Goal: Communication & Community: Ask a question

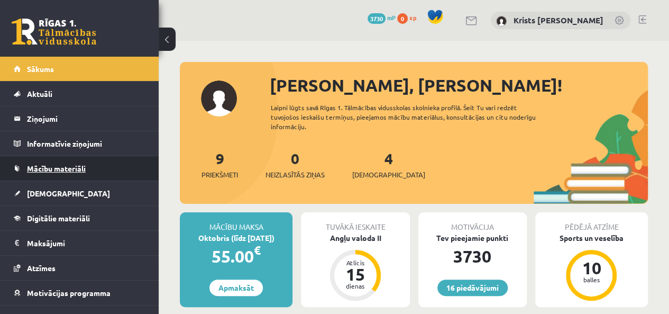
click at [61, 168] on span "Mācību materiāli" at bounding box center [56, 168] width 59 height 10
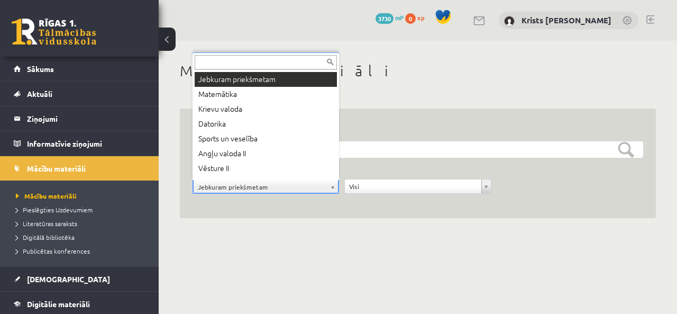
scroll to position [24, 0]
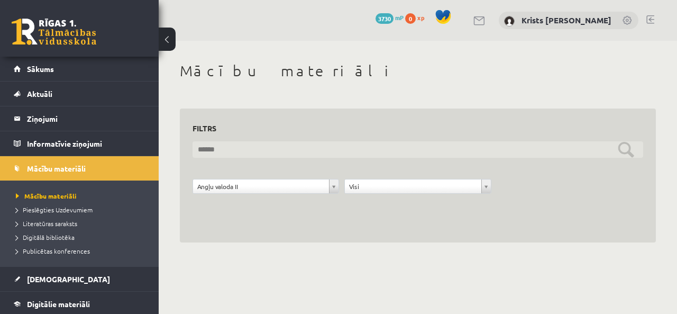
click at [523, 151] on input "text" at bounding box center [418, 149] width 451 height 16
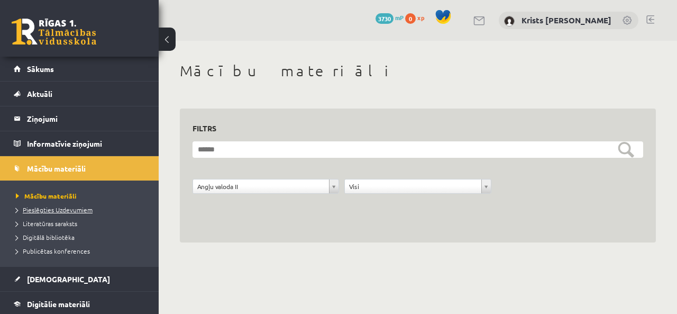
click at [31, 205] on span "Pieslēgties Uzdevumiem" at bounding box center [54, 209] width 77 height 8
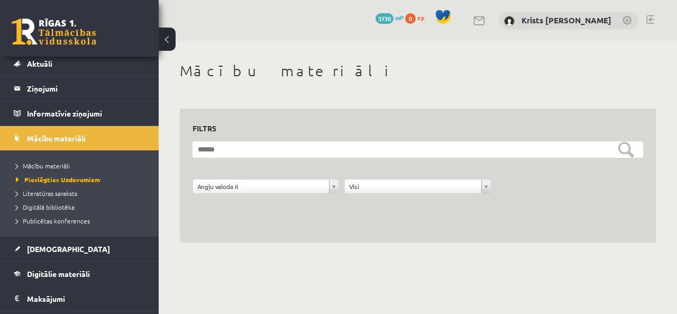
scroll to position [0, 0]
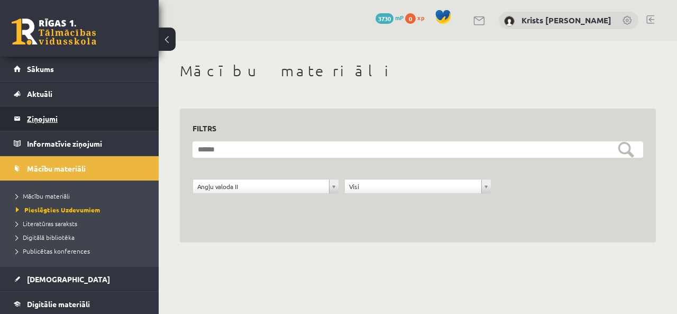
click at [49, 114] on legend "Ziņojumi 0" at bounding box center [86, 118] width 118 height 24
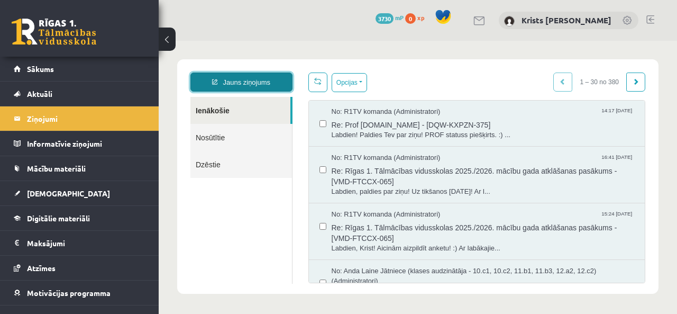
click at [267, 86] on link "Jauns ziņojums" at bounding box center [241, 81] width 102 height 19
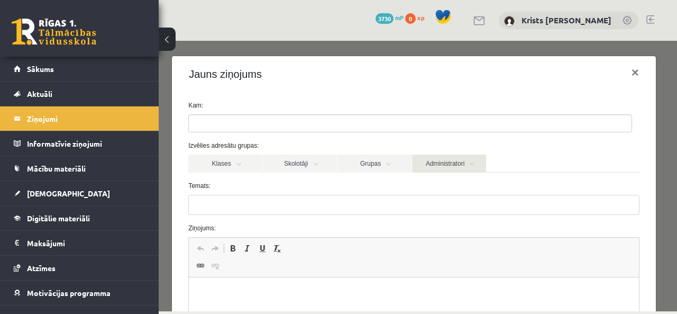
click at [475, 165] on link "Administratori" at bounding box center [449, 163] width 74 height 18
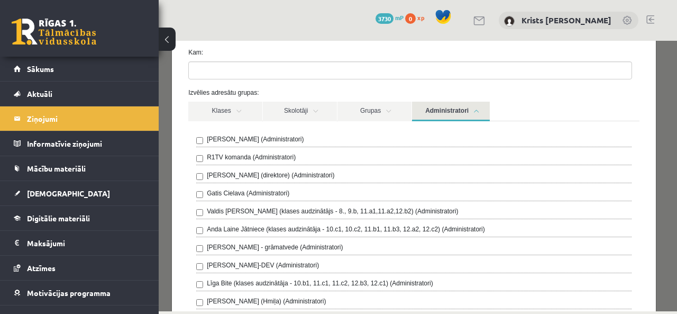
scroll to position [106, 0]
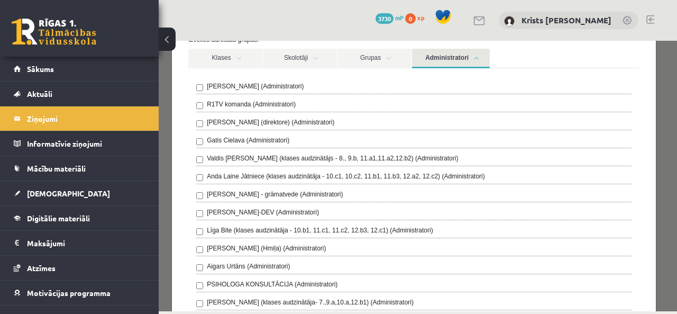
click at [234, 174] on label "Anda Laine Jātniece (klases audzinātāja - 10.c1, 10.c2, 11.b1, 11.b3, 12.a2, 12…" at bounding box center [346, 176] width 278 height 10
click at [478, 56] on link "Administratori" at bounding box center [451, 59] width 78 height 20
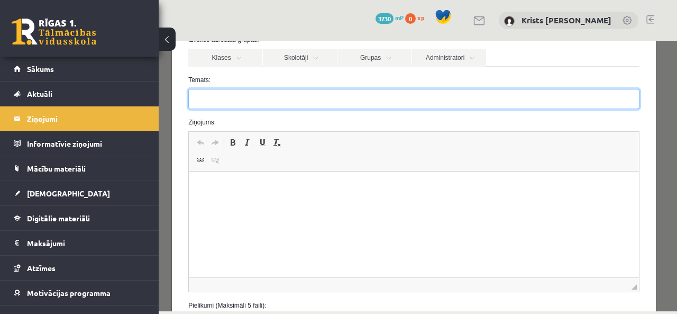
click at [215, 98] on input "Temats:" at bounding box center [413, 99] width 451 height 20
type input "**********"
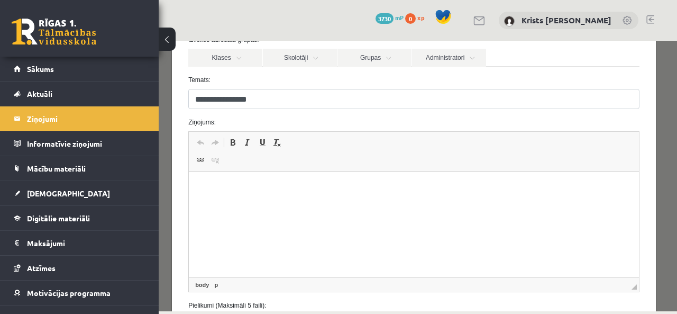
click at [197, 184] on html at bounding box center [414, 187] width 450 height 32
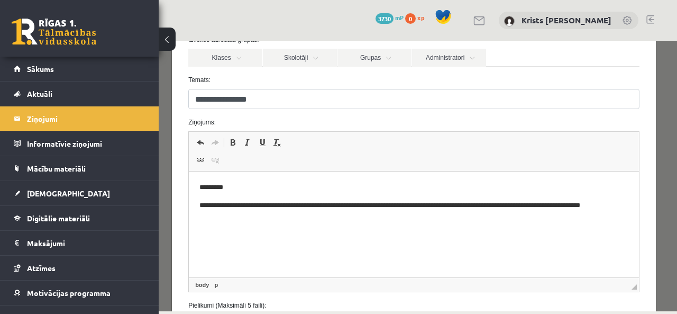
click at [236, 216] on p "**********" at bounding box center [410, 211] width 422 height 22
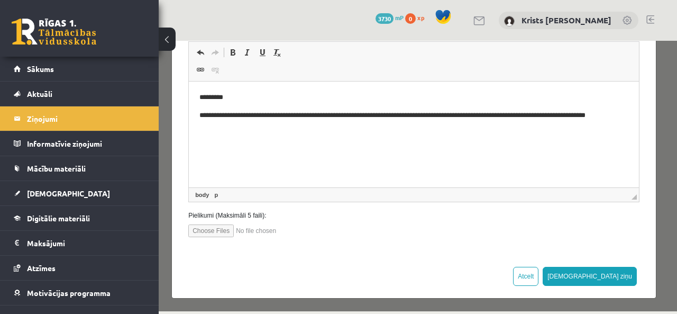
scroll to position [197, 0]
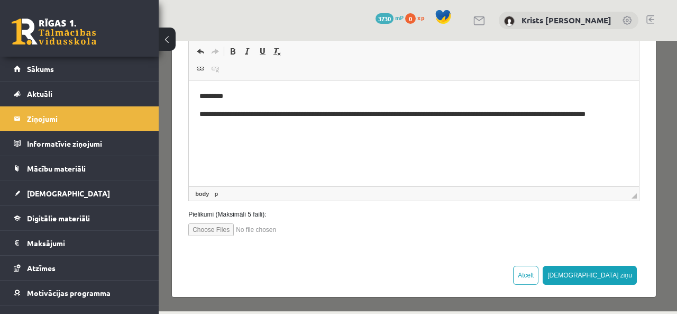
click at [212, 230] on input "file" at bounding box center [248, 229] width 120 height 13
type input "**********"
click at [257, 135] on html "**********" at bounding box center [414, 110] width 450 height 61
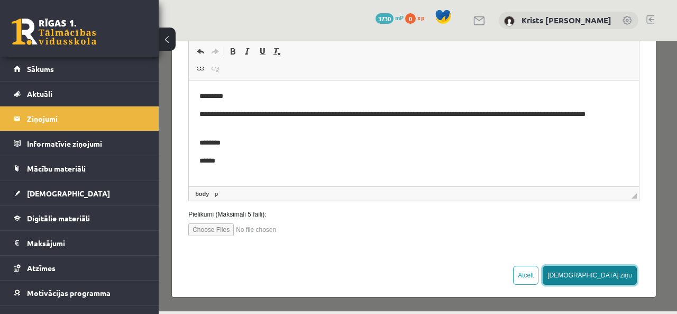
click at [603, 279] on button "[DEMOGRAPHIC_DATA] ziņu" at bounding box center [590, 275] width 94 height 19
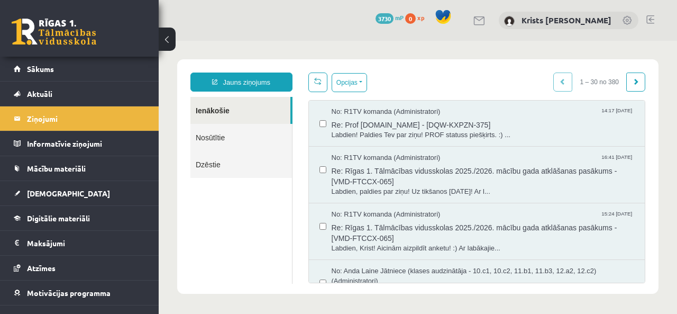
scroll to position [0, 0]
click at [239, 138] on link "Nosūtītie" at bounding box center [241, 137] width 102 height 27
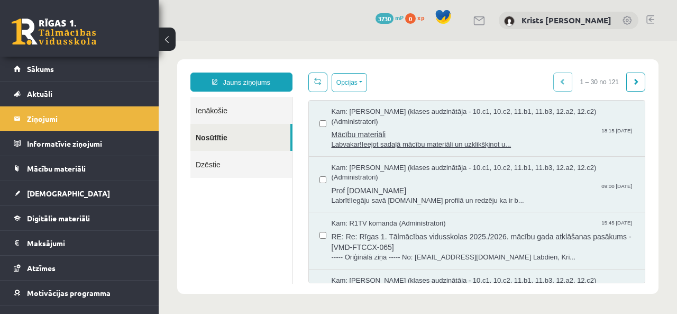
click at [350, 140] on span "Labvakar!Ieejot sadaļā mācību materiāli un uzklikšķinot u..." at bounding box center [483, 145] width 303 height 10
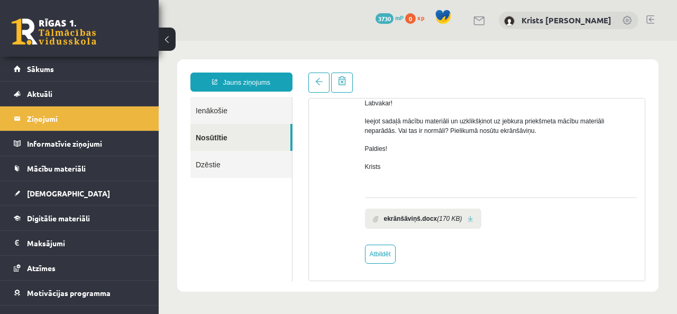
click at [468, 216] on link at bounding box center [471, 218] width 6 height 7
click at [321, 83] on span at bounding box center [318, 81] width 7 height 7
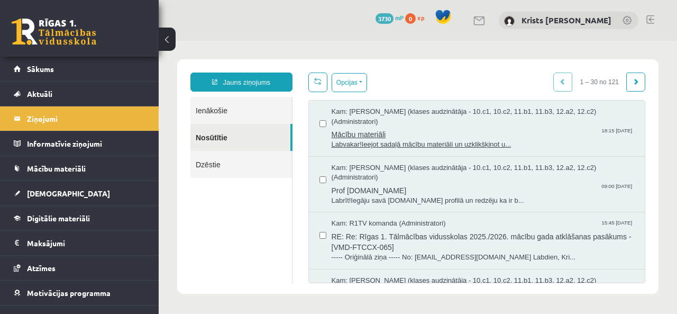
click at [346, 136] on span "Mācību materiāli" at bounding box center [483, 132] width 303 height 13
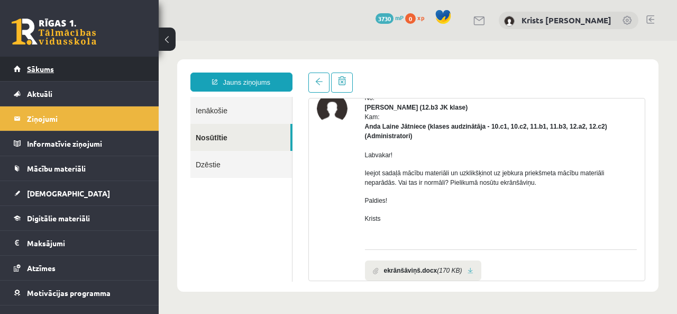
click at [68, 62] on link "Sākums" at bounding box center [80, 69] width 132 height 24
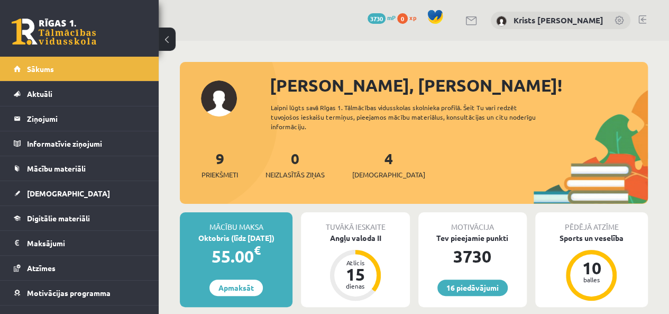
click at [642, 21] on link at bounding box center [642, 19] width 8 height 8
